Goal: Navigation & Orientation: Find specific page/section

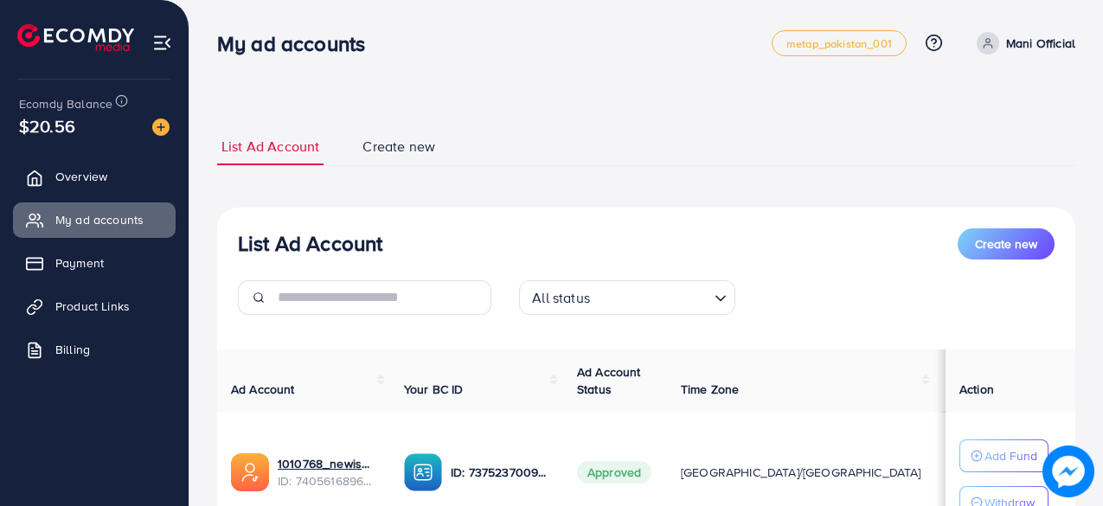
scroll to position [173, 0]
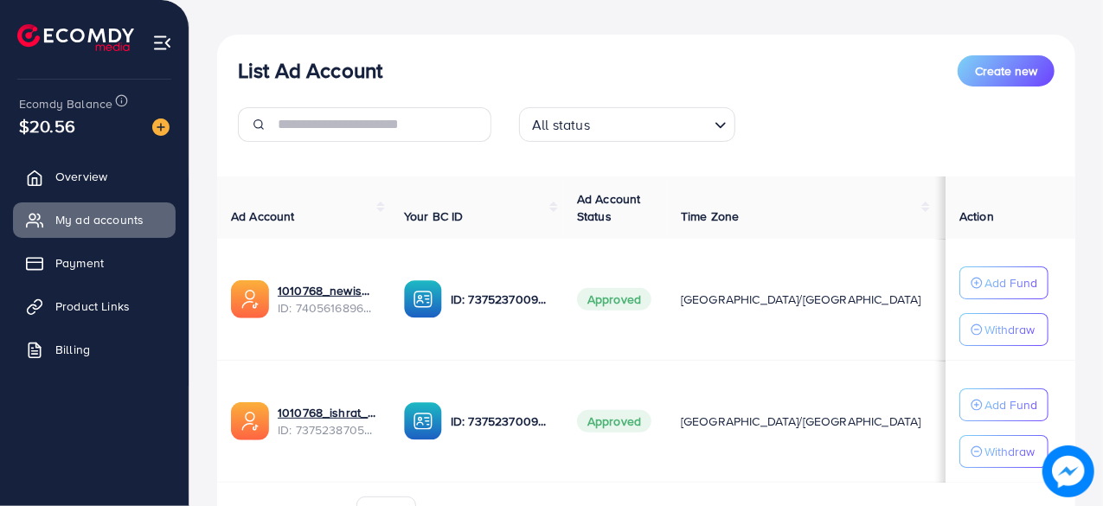
click at [93, 170] on span "Overview" at bounding box center [81, 176] width 52 height 17
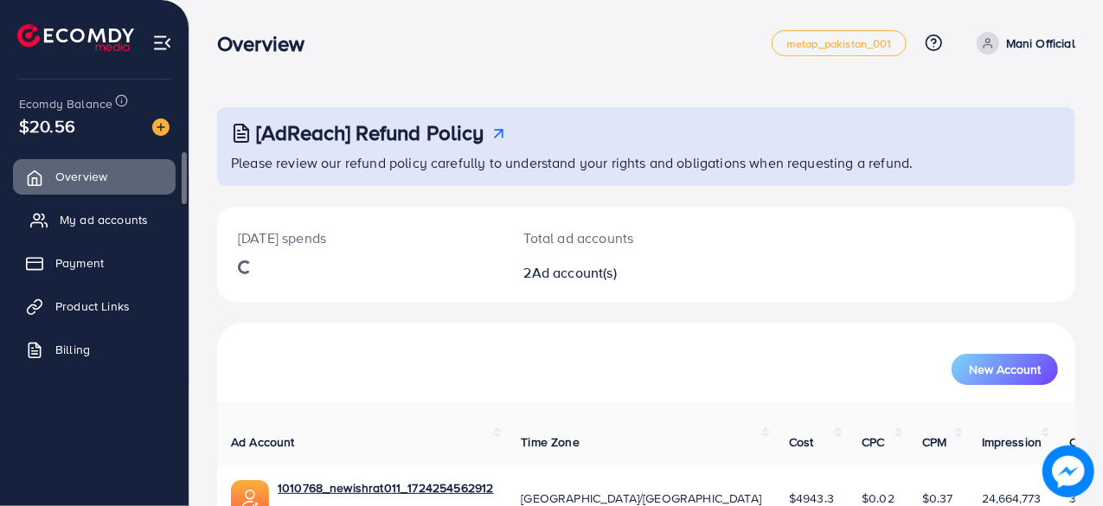
click at [105, 214] on span "My ad accounts" at bounding box center [104, 219] width 88 height 17
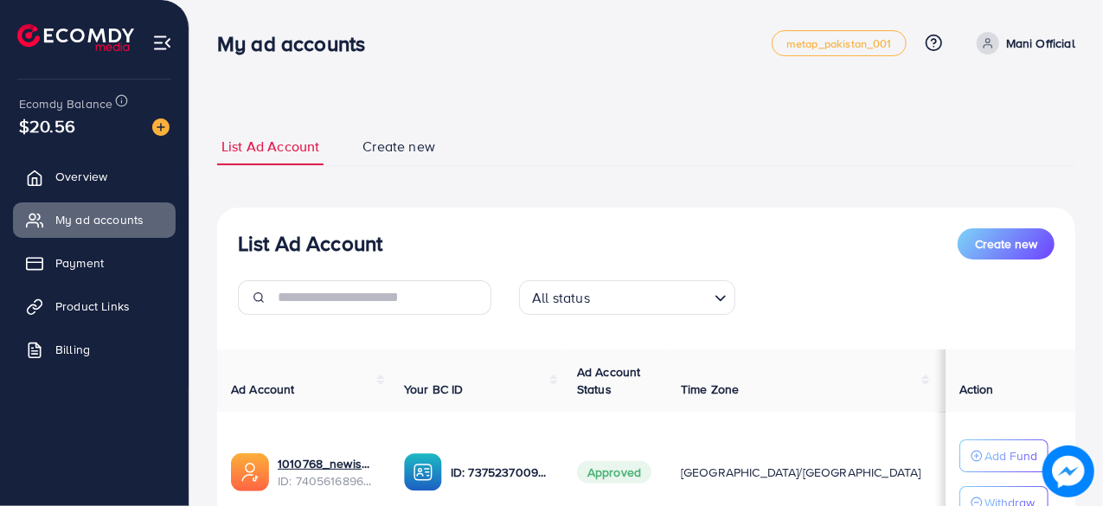
scroll to position [271, 0]
